Goal: Task Accomplishment & Management: Complete application form

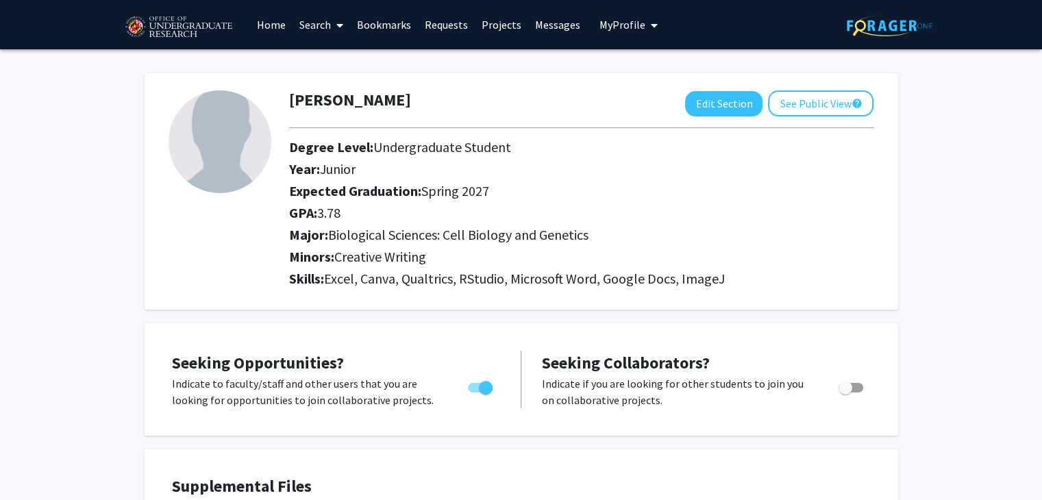
click at [455, 28] on link "Requests" at bounding box center [446, 25] width 57 height 48
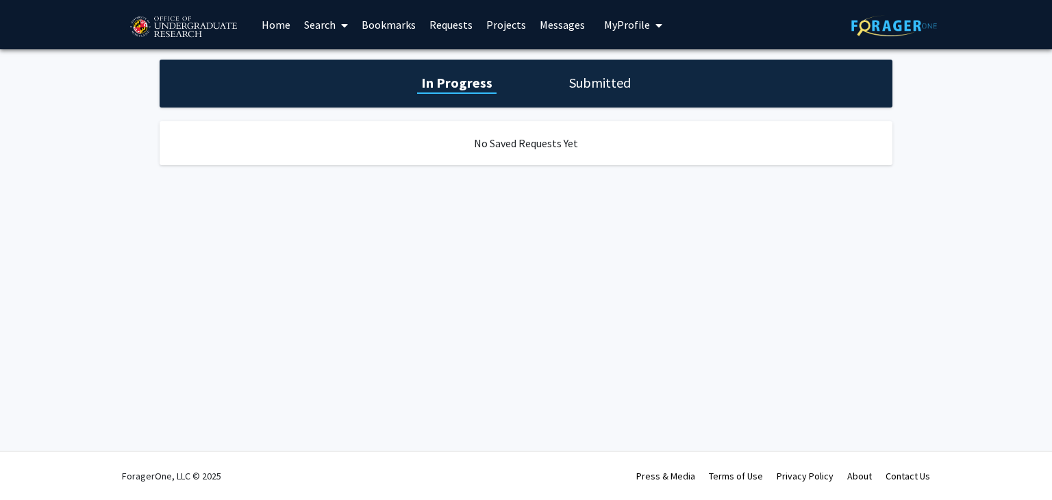
click at [423, 23] on link "Requests" at bounding box center [451, 25] width 57 height 48
click at [406, 25] on link "Bookmarks" at bounding box center [389, 25] width 68 height 48
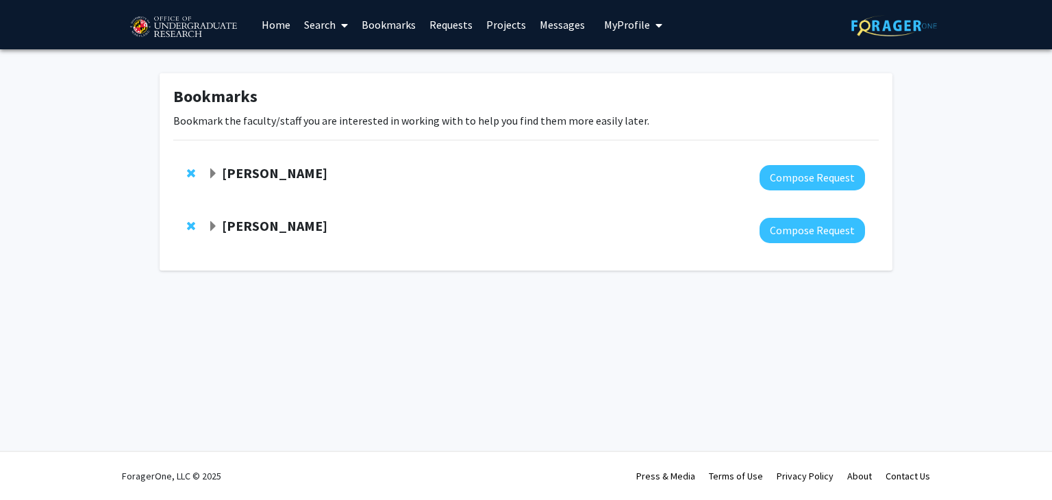
click at [224, 174] on strong "[PERSON_NAME]" at bounding box center [275, 172] width 106 height 17
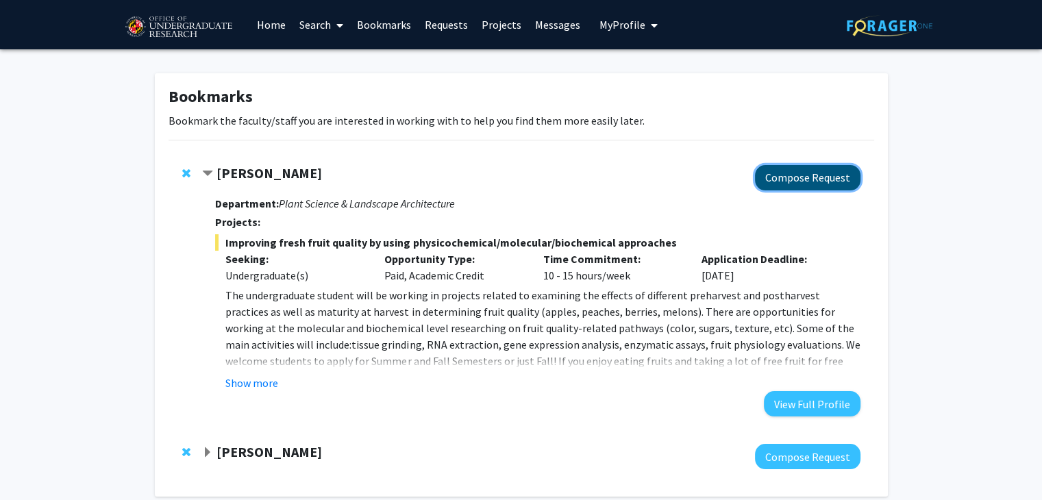
click at [780, 182] on button "Compose Request" at bounding box center [808, 177] width 106 height 25
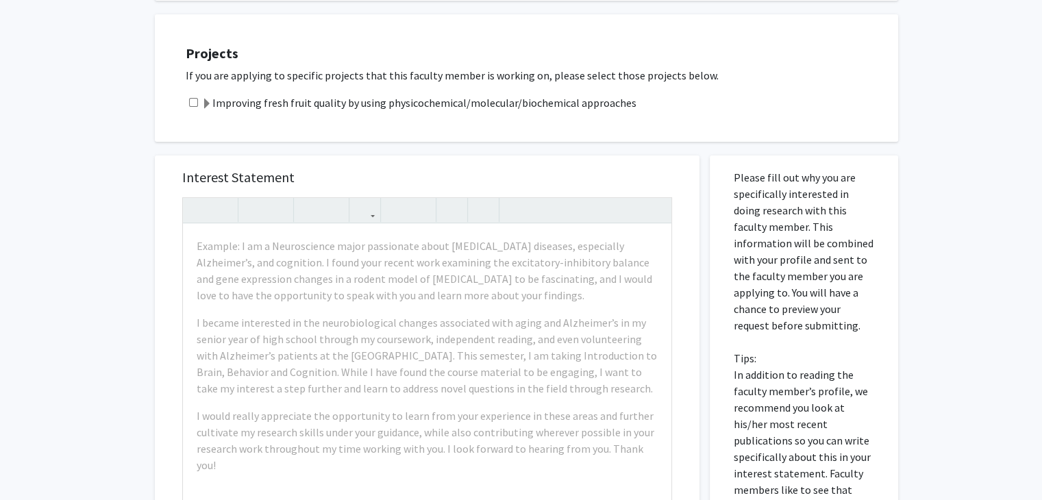
scroll to position [274, 0]
click at [195, 103] on input "checkbox" at bounding box center [193, 101] width 9 height 9
checkbox input "true"
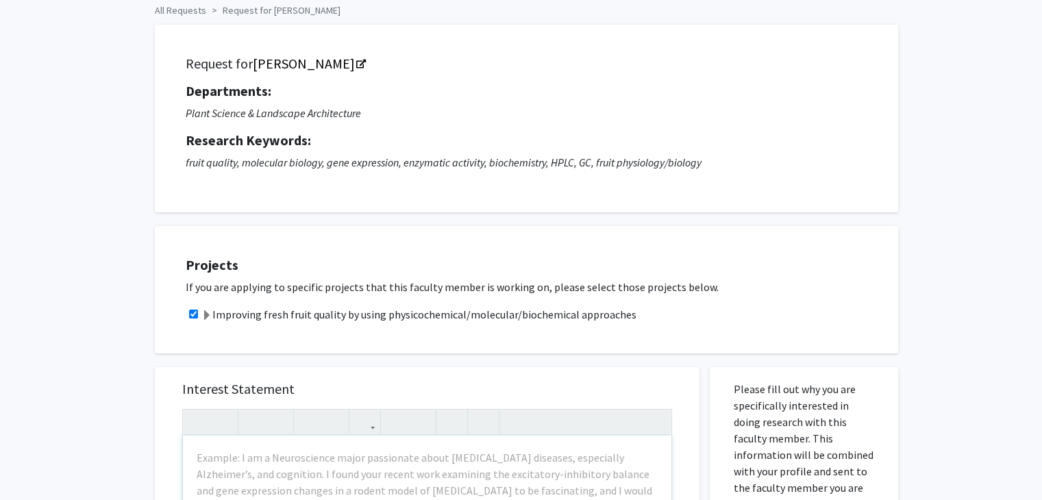
scroll to position [0, 0]
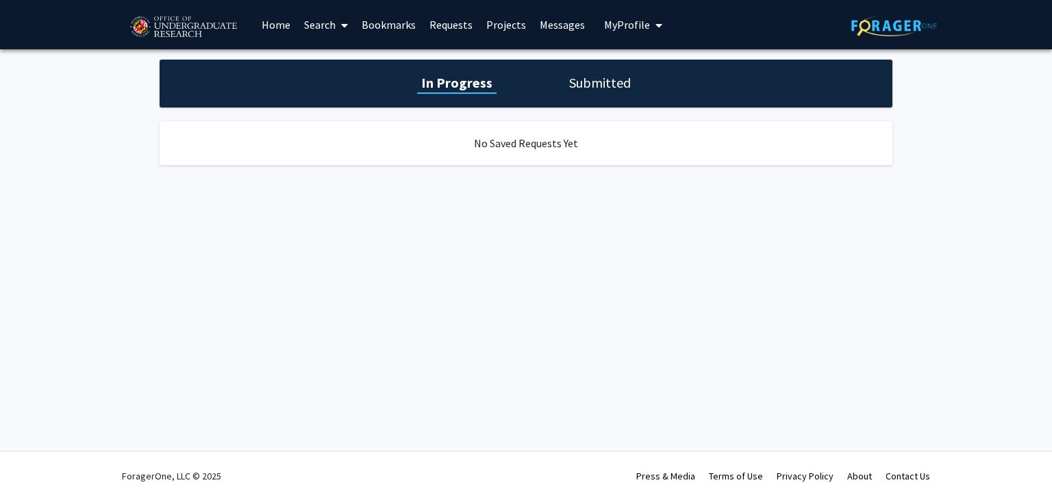
click at [328, 23] on link "Search" at bounding box center [326, 25] width 58 height 48
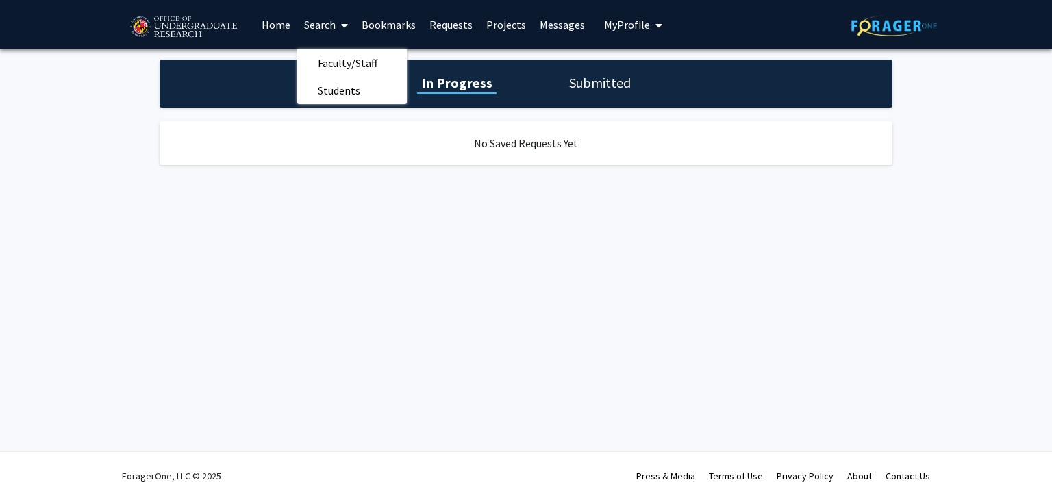
click at [280, 34] on link "Home" at bounding box center [276, 25] width 42 height 48
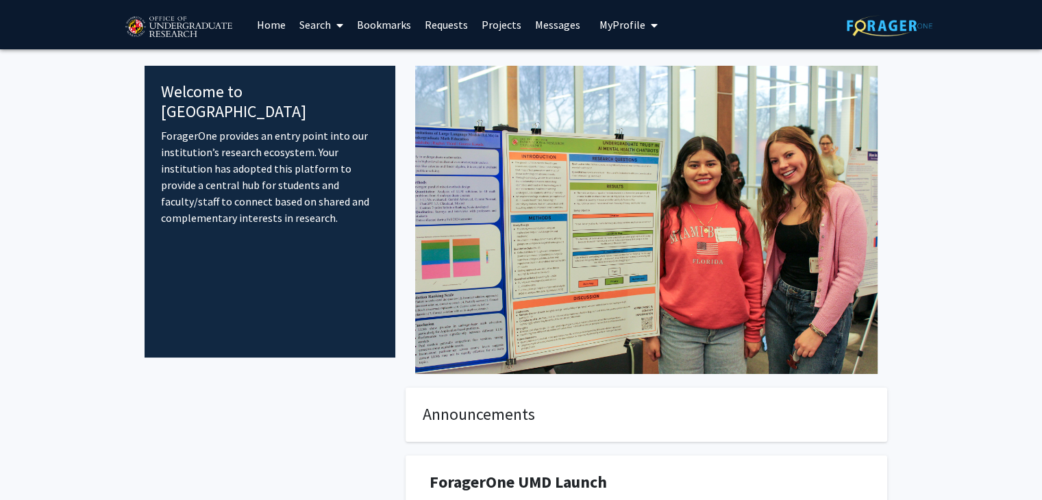
click at [637, 31] on span "My Profile" at bounding box center [623, 25] width 46 height 14
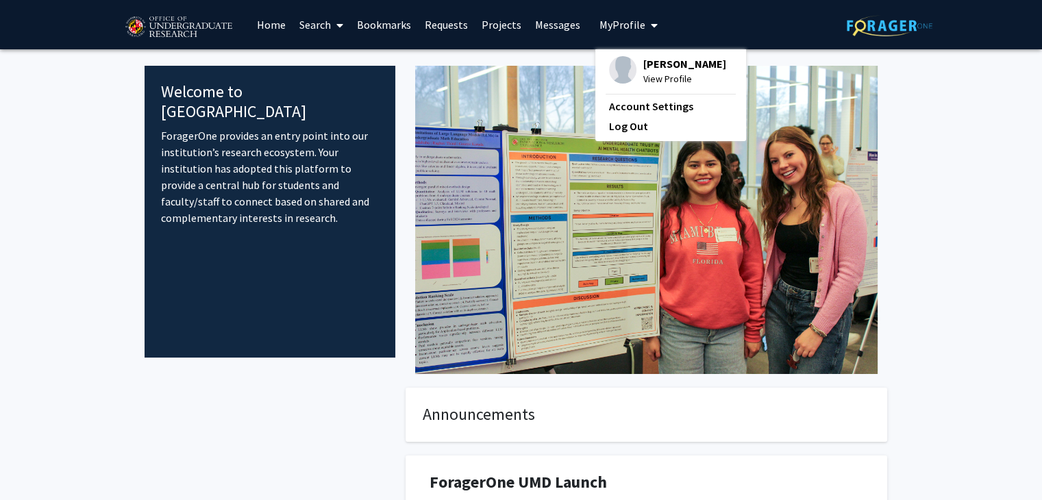
click at [668, 66] on span "[PERSON_NAME]" at bounding box center [684, 63] width 83 height 15
